Goal: Check status

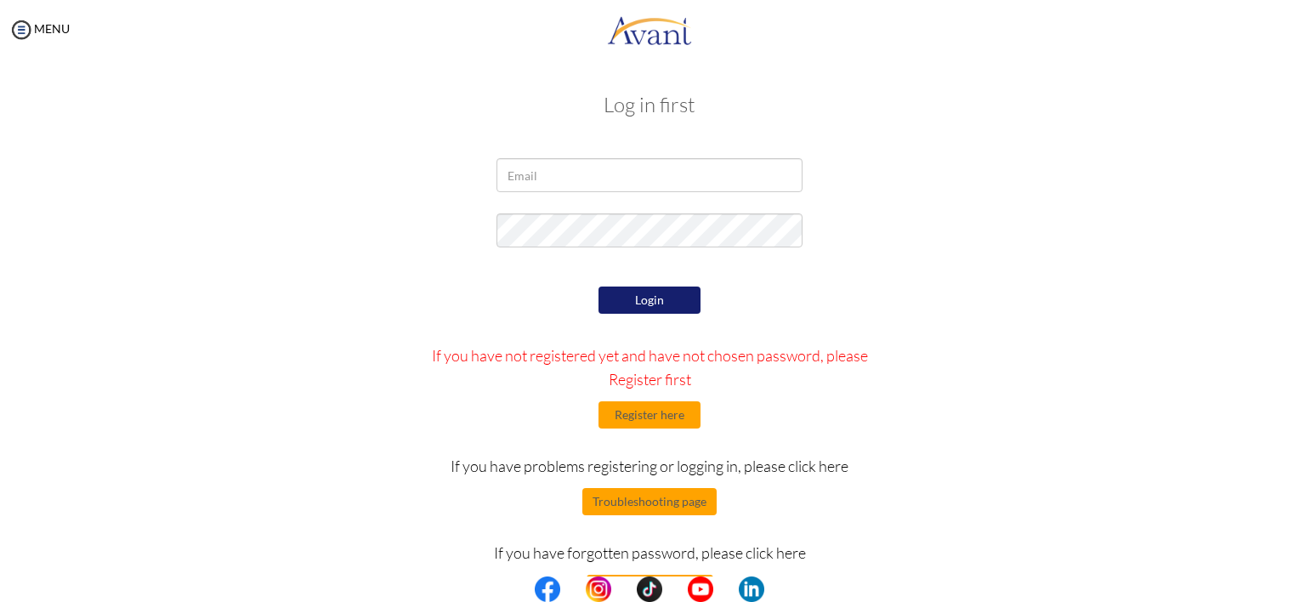
type input "[DOMAIN_NAME][EMAIL_ADDRESS][DOMAIN_NAME]"
click at [670, 299] on button "Login" at bounding box center [650, 300] width 102 height 27
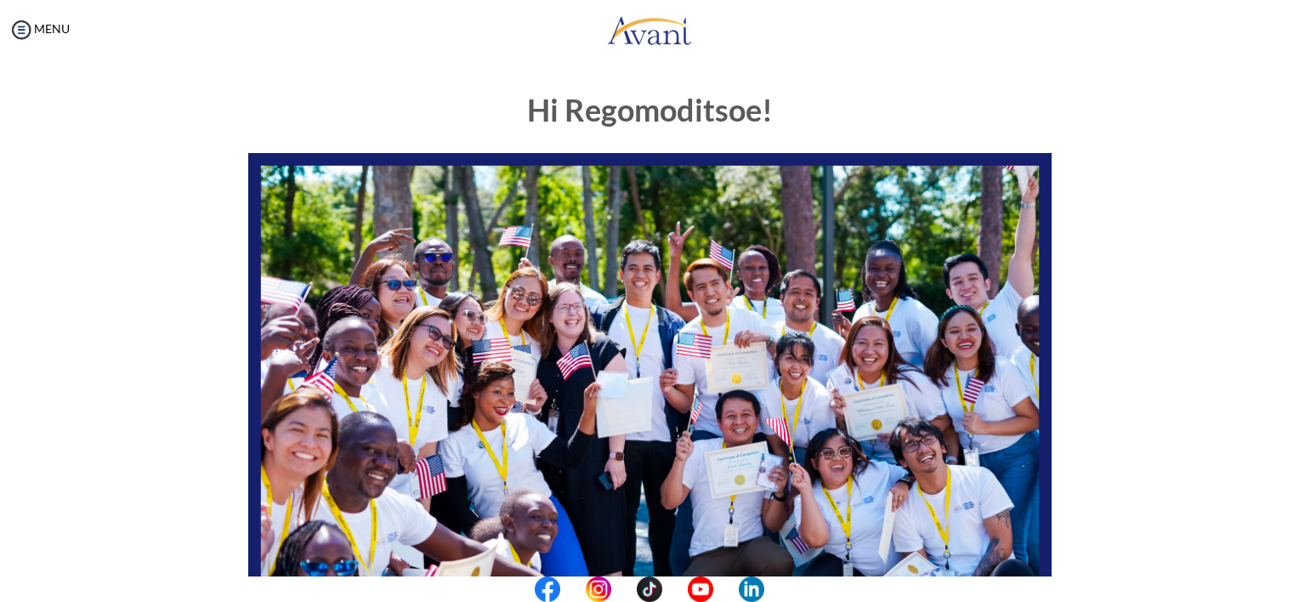
scroll to position [342, 0]
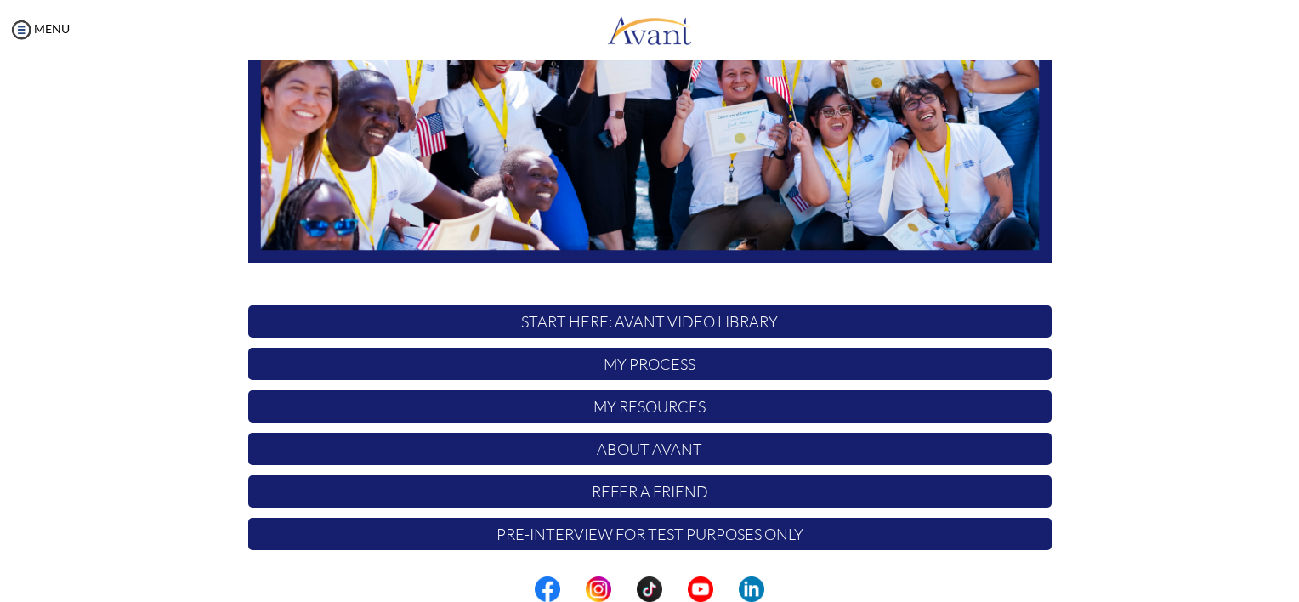
click at [779, 364] on p "My Process" at bounding box center [650, 364] width 804 height 32
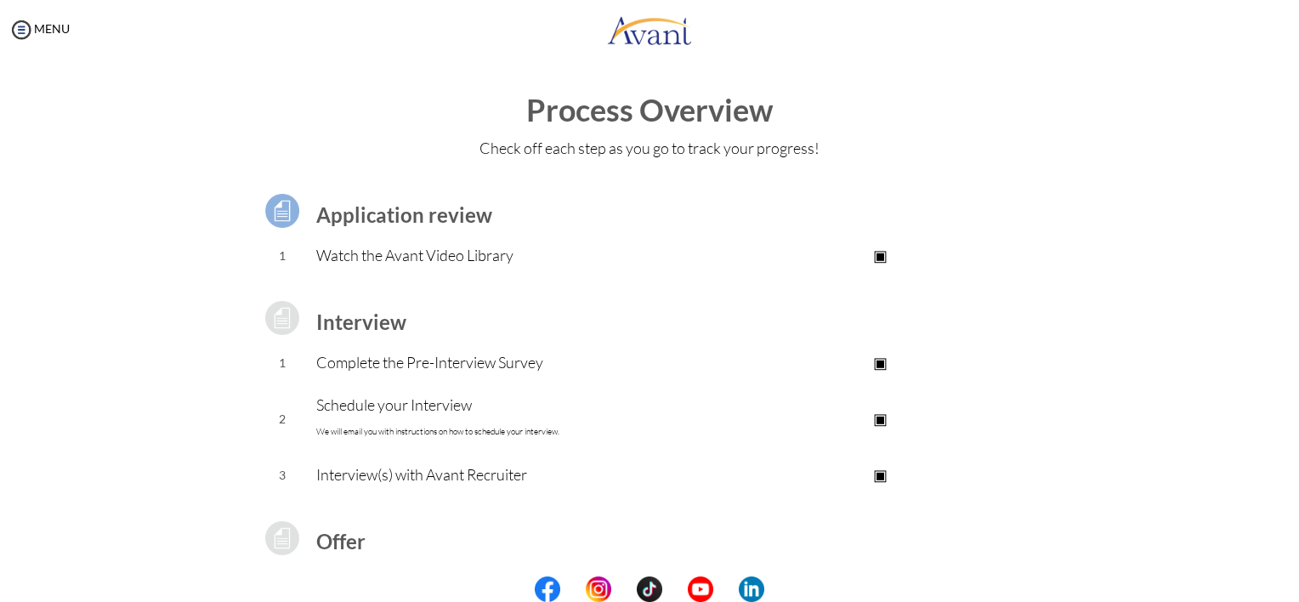
click at [1291, 588] on center at bounding box center [649, 590] width 1299 height 26
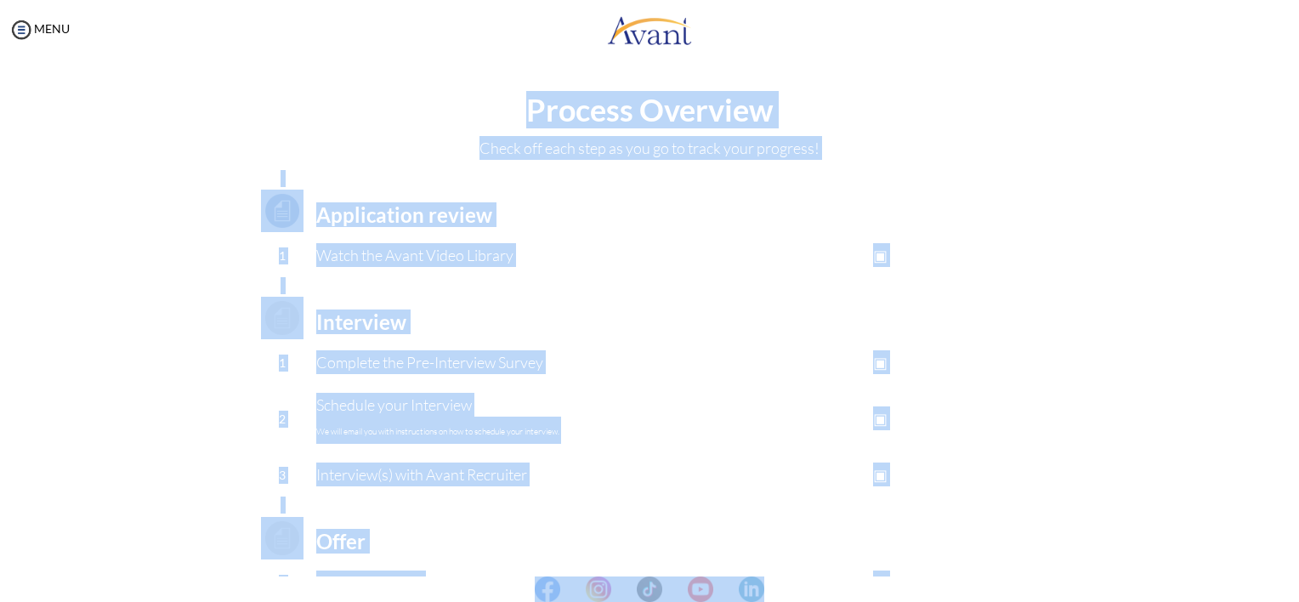
drag, startPoint x: 1291, startPoint y: 588, endPoint x: 1153, endPoint y: 489, distance: 169.4
click at [1153, 489] on body "Maintenance break. Please come back in 2 hours. MENU My Status What is the next…" at bounding box center [649, 301] width 1299 height 602
click at [1153, 489] on div "Process Overview Check off each step as you go to track your progress! Applicat…" at bounding box center [649, 456] width 1265 height 724
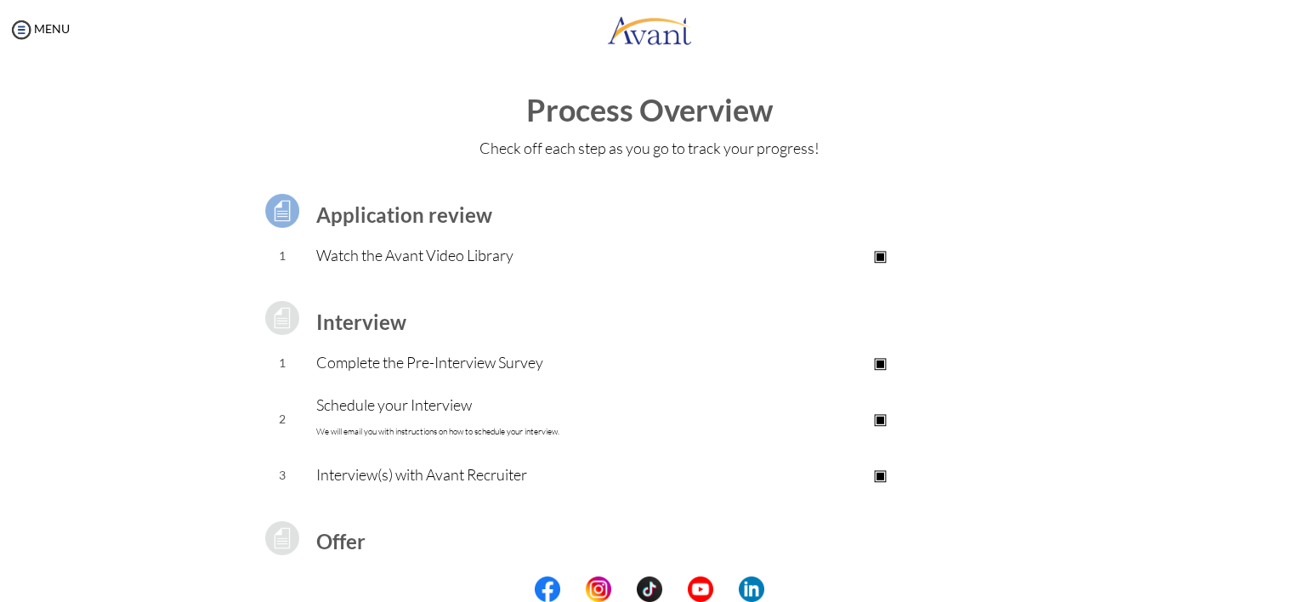
click at [1153, 489] on div "Process Overview Check off each step as you go to track your progress! Applicat…" at bounding box center [649, 456] width 1265 height 724
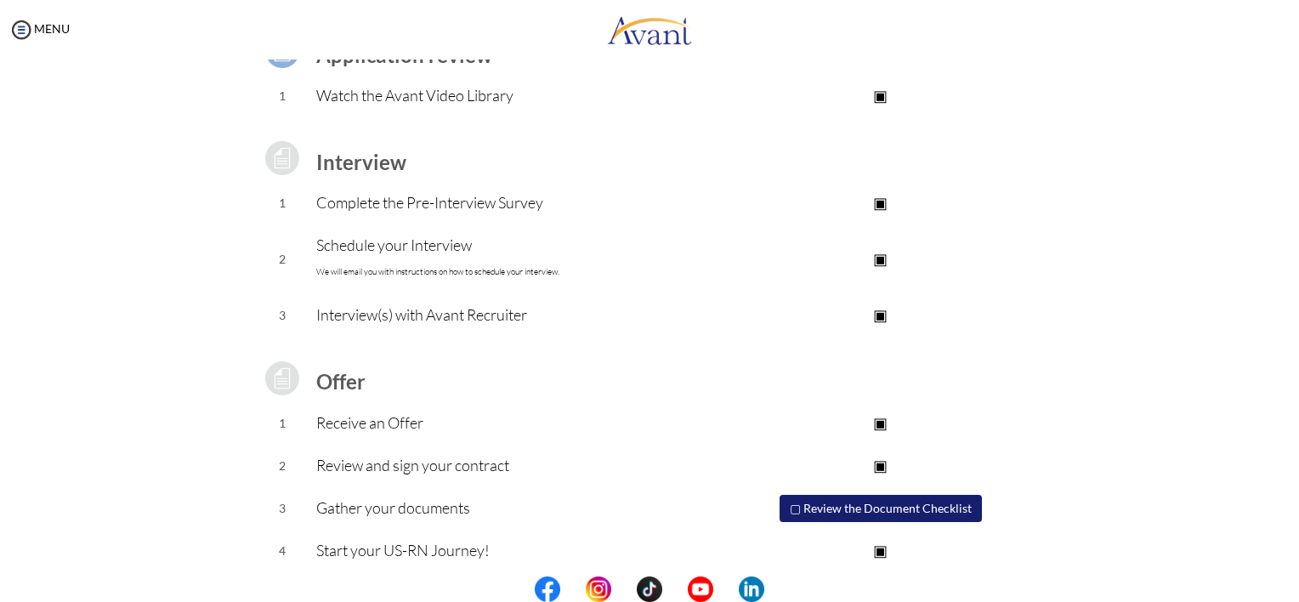
scroll to position [171, 0]
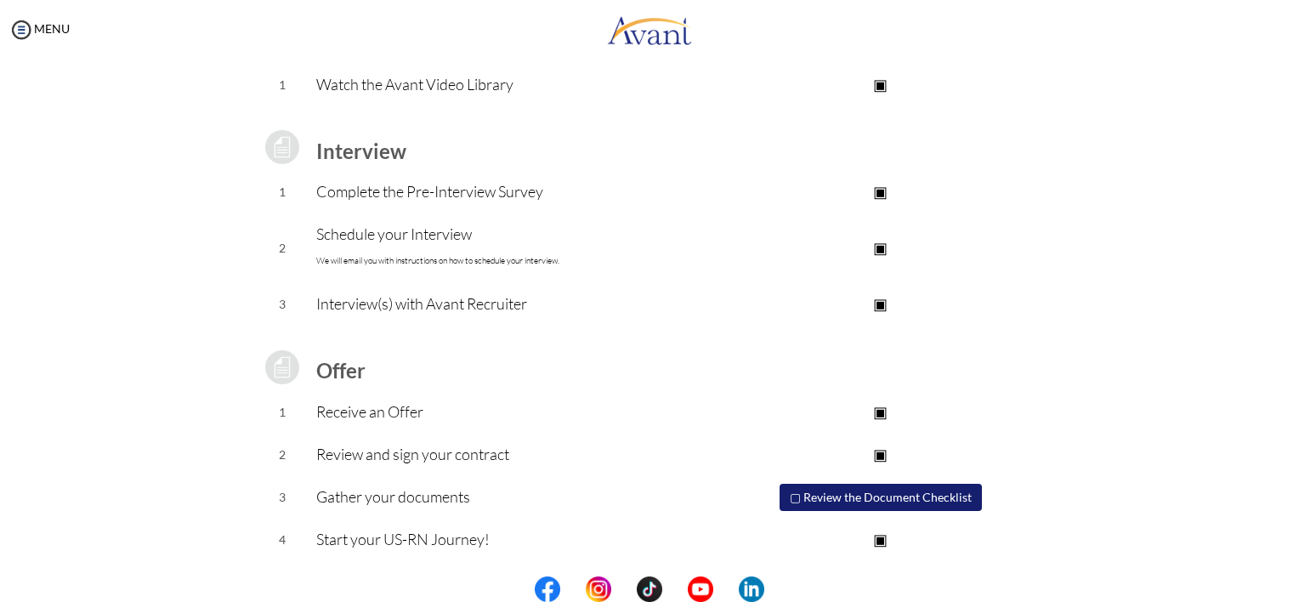
drag, startPoint x: 1283, startPoint y: 459, endPoint x: 1287, endPoint y: 371, distance: 88.5
drag, startPoint x: 1287, startPoint y: 371, endPoint x: 1190, endPoint y: 425, distance: 111.2
click at [1190, 425] on div "Process Overview Check off each step as you go to track your progress! Applicat…" at bounding box center [649, 285] width 1265 height 724
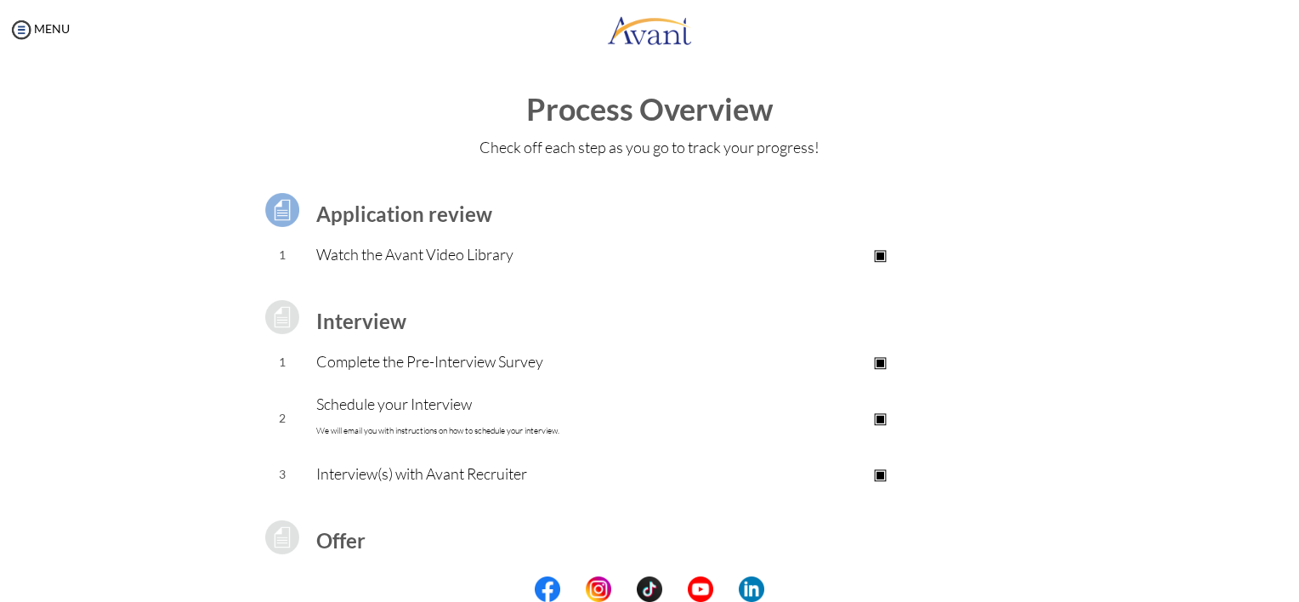
scroll to position [0, 0]
click at [15, 41] on img at bounding box center [22, 30] width 26 height 26
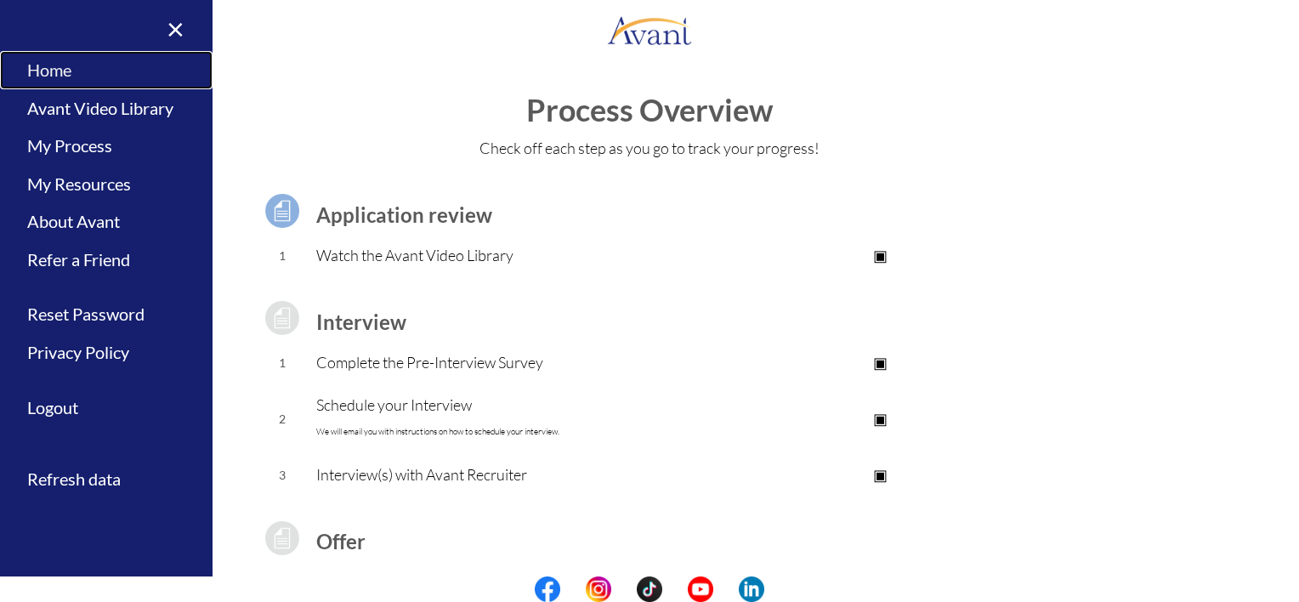
click at [65, 73] on link "Home" at bounding box center [106, 70] width 213 height 38
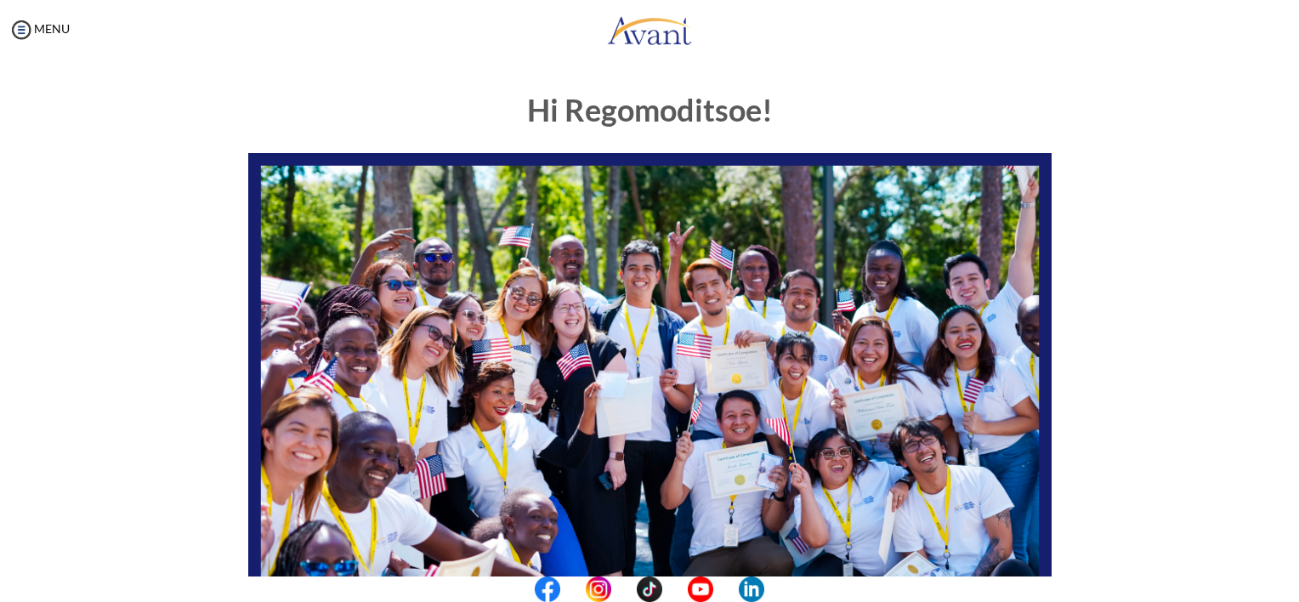
click at [1118, 322] on div "Hi Regomoditsoe! START HERE: Avant Video Library My Process My Resources About …" at bounding box center [649, 490] width 995 height 826
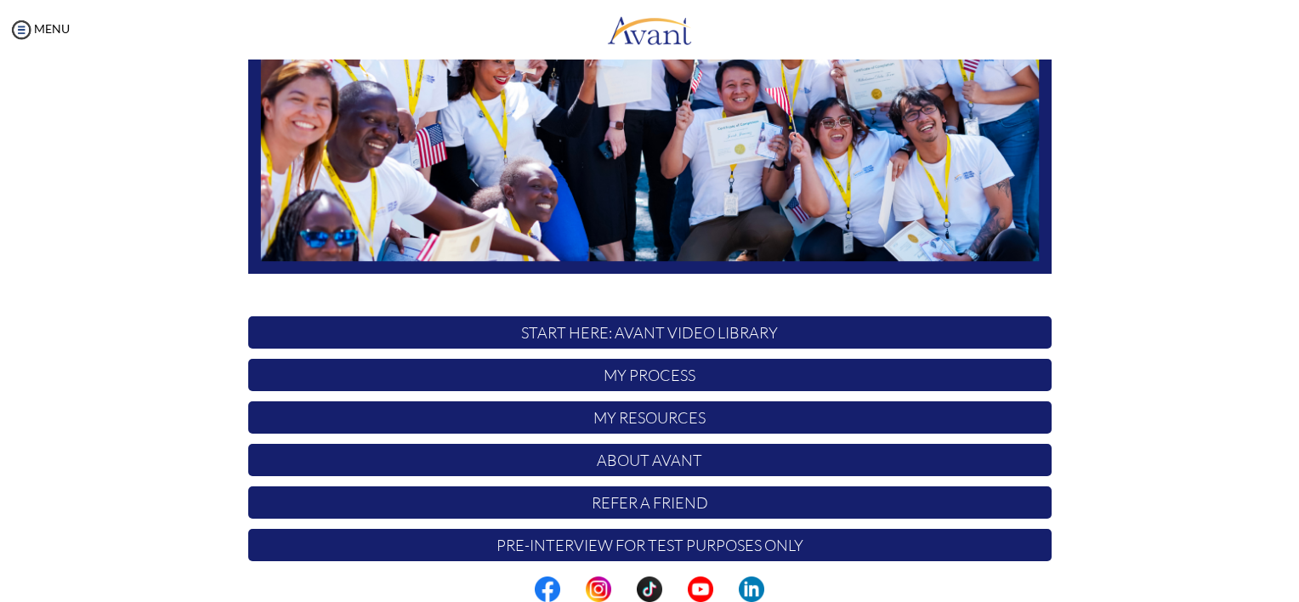
scroll to position [342, 0]
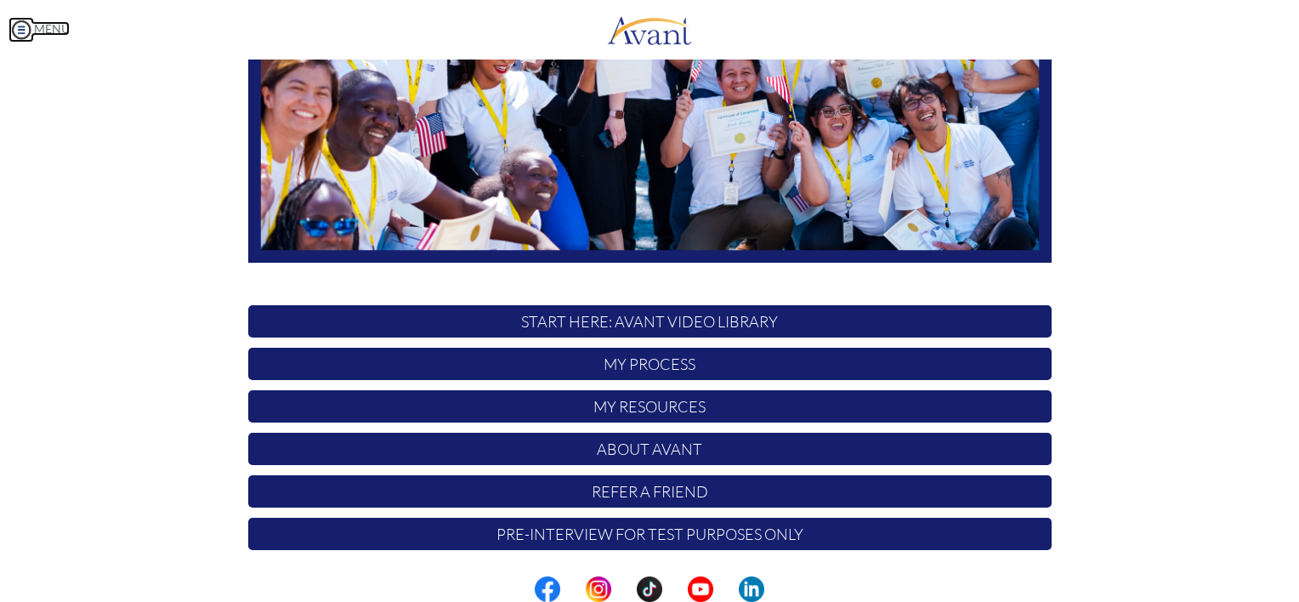
click at [37, 31] on link "MENU" at bounding box center [39, 28] width 61 height 14
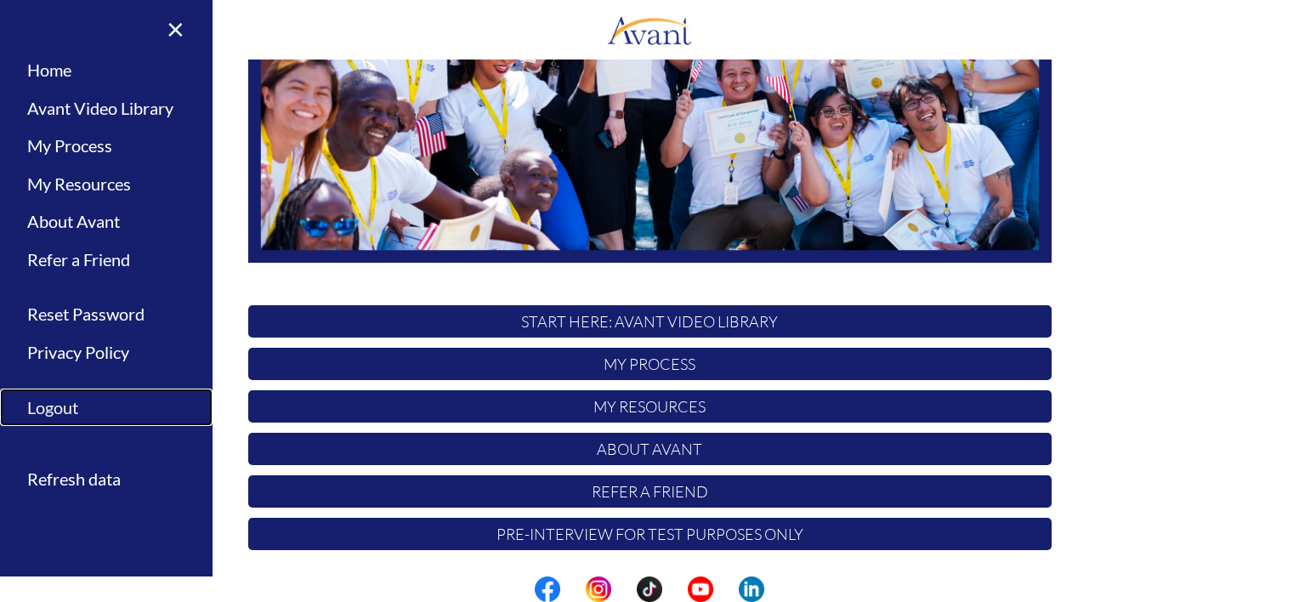
click at [40, 407] on link "Logout" at bounding box center [106, 408] width 213 height 38
